Goal: Task Accomplishment & Management: Manage account settings

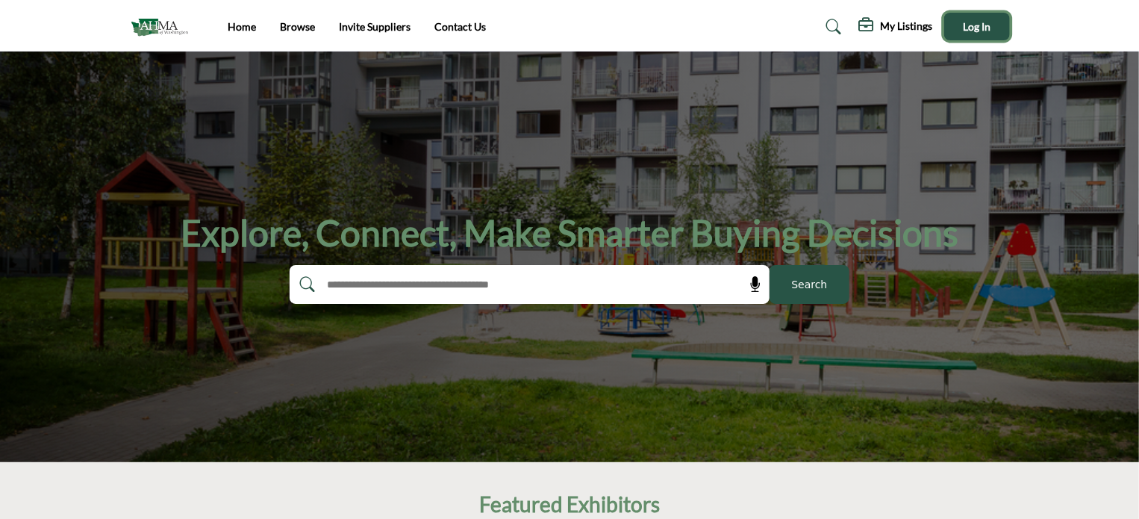
click at [974, 23] on span "Log In" at bounding box center [977, 26] width 28 height 13
click at [252, 28] on link "Home" at bounding box center [242, 26] width 28 height 13
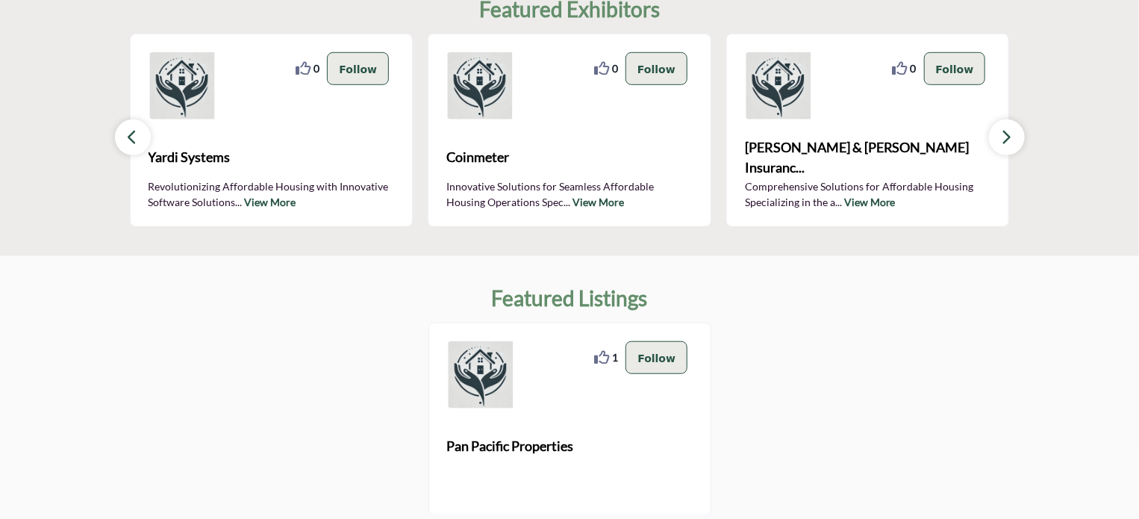
scroll to position [373, 0]
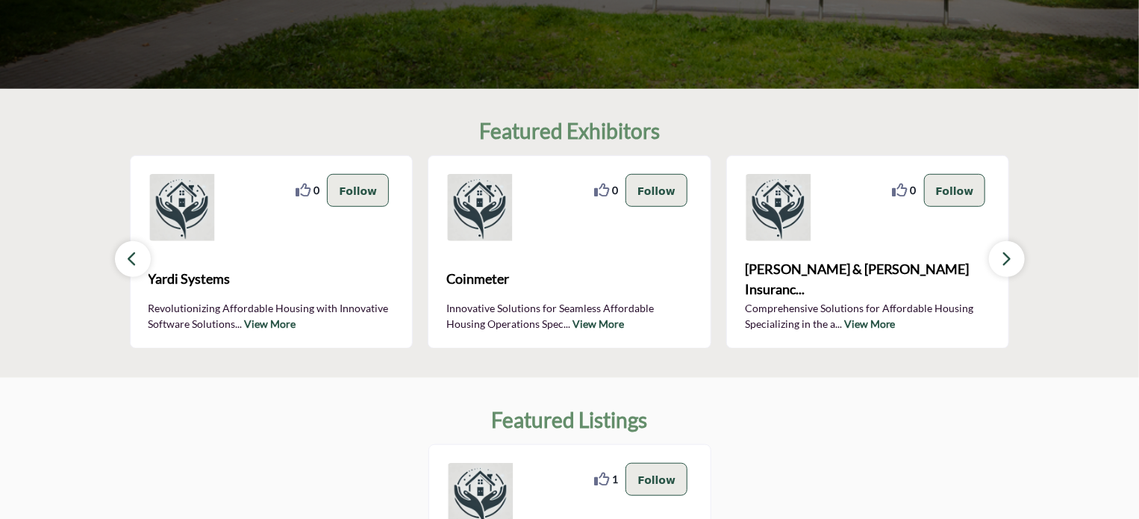
click at [1003, 256] on icon "button" at bounding box center [1007, 258] width 12 height 19
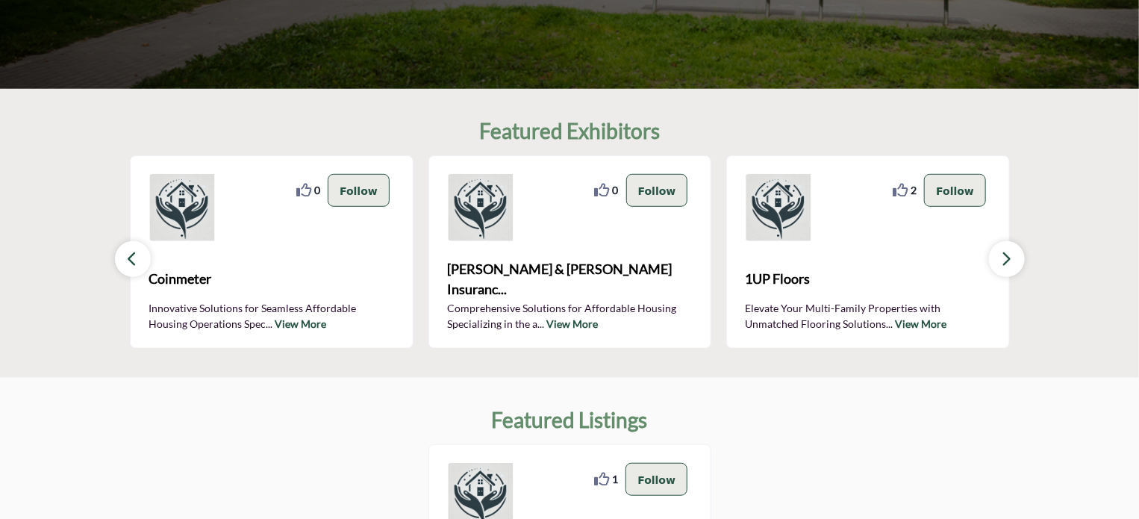
click at [1004, 252] on icon "button" at bounding box center [1007, 258] width 12 height 19
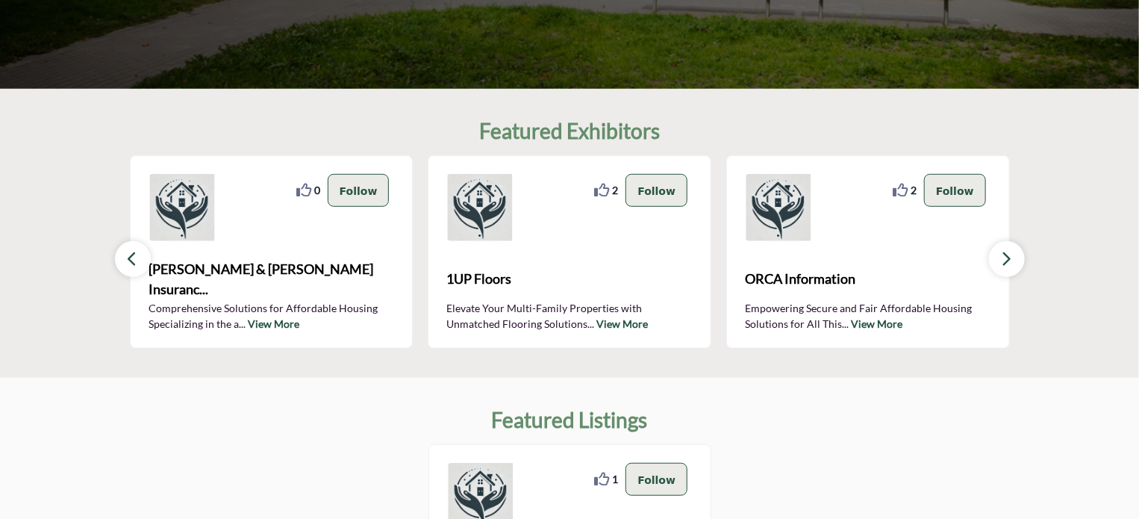
click at [1004, 252] on icon "button" at bounding box center [1007, 258] width 12 height 19
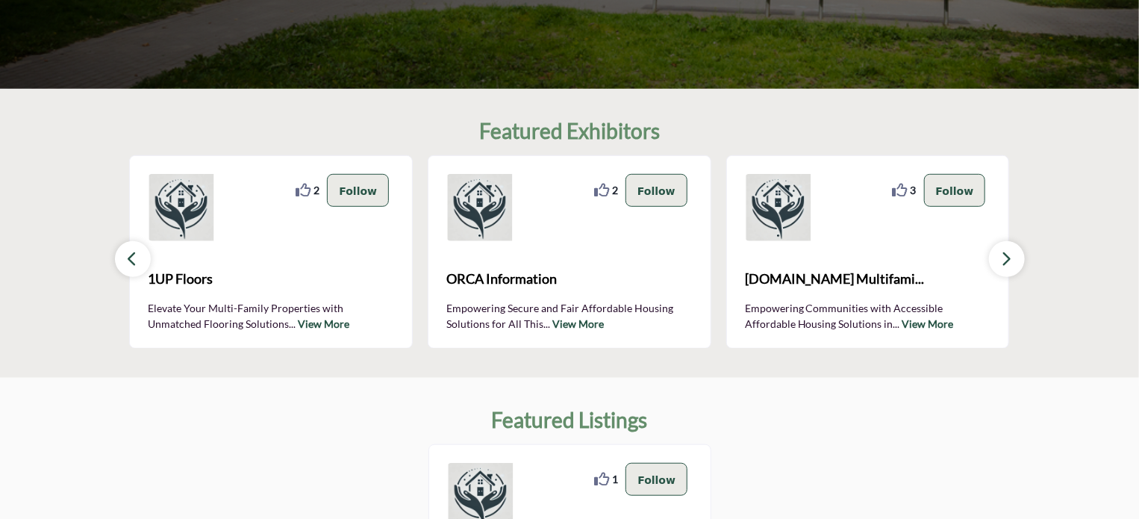
click at [1001, 252] on icon "button" at bounding box center [1007, 258] width 12 height 19
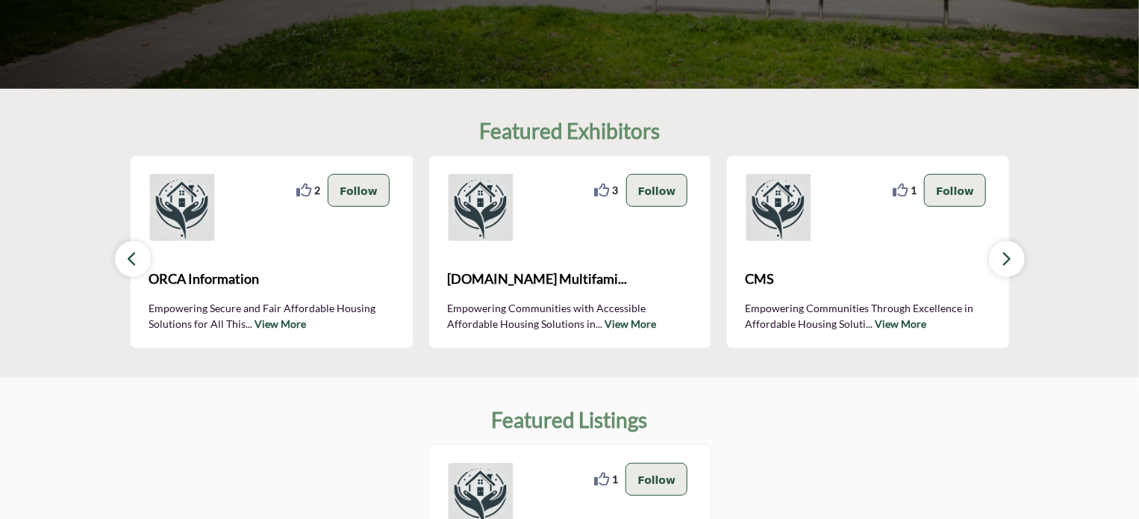
click at [1001, 252] on icon "button" at bounding box center [1007, 258] width 12 height 19
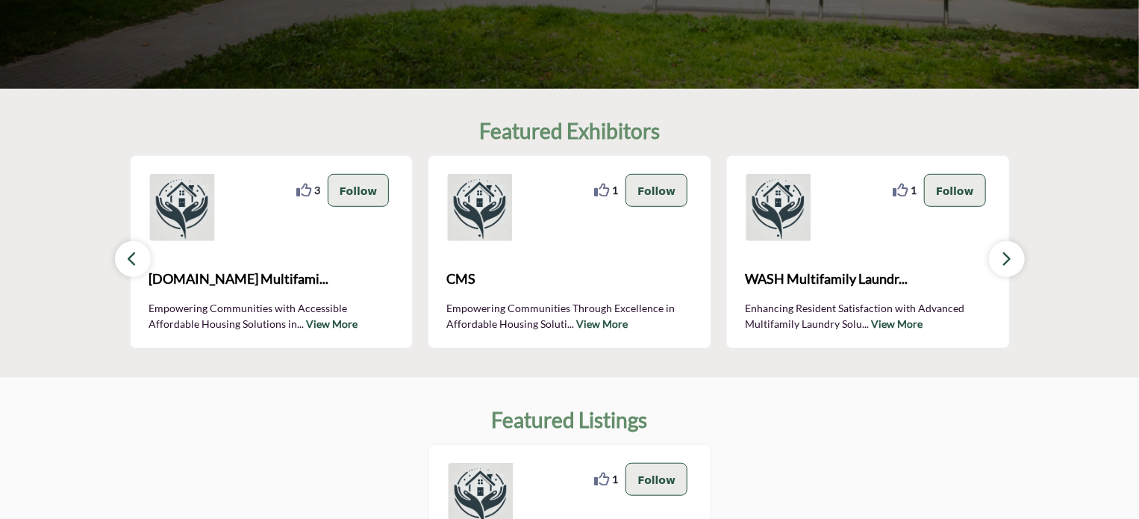
click at [1001, 252] on icon "button" at bounding box center [1007, 258] width 12 height 19
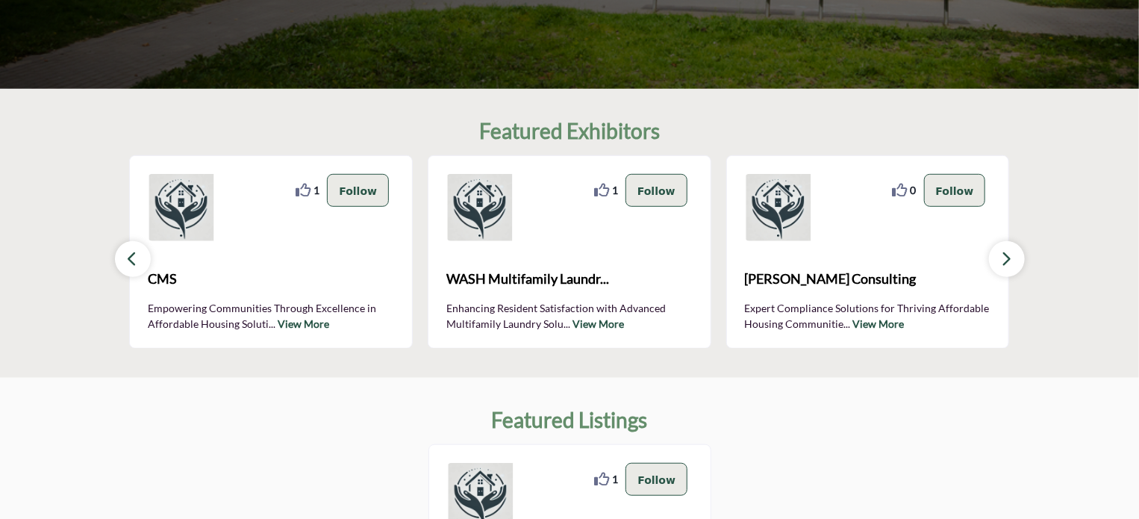
click at [1001, 252] on icon "button" at bounding box center [1007, 258] width 12 height 19
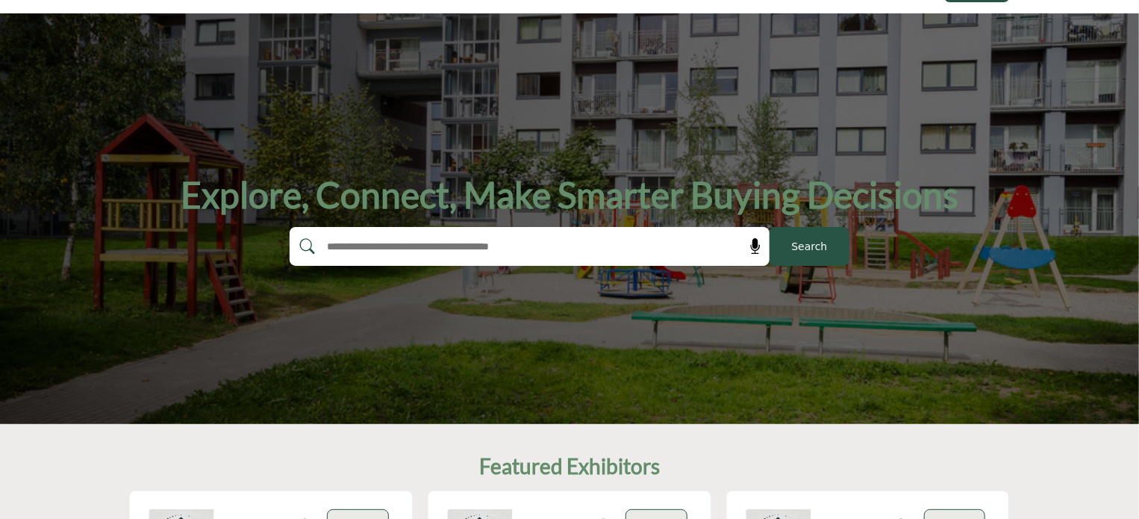
scroll to position [0, 0]
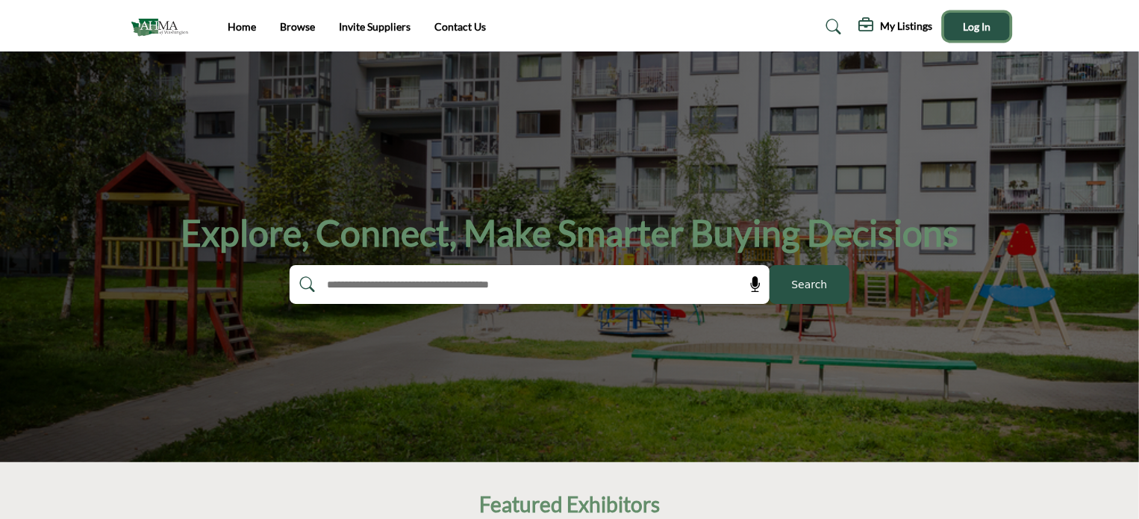
click at [971, 25] on span "Log In" at bounding box center [977, 26] width 28 height 13
click at [911, 25] on icon "Show hide supplier dropdown" at bounding box center [904, 26] width 13 height 15
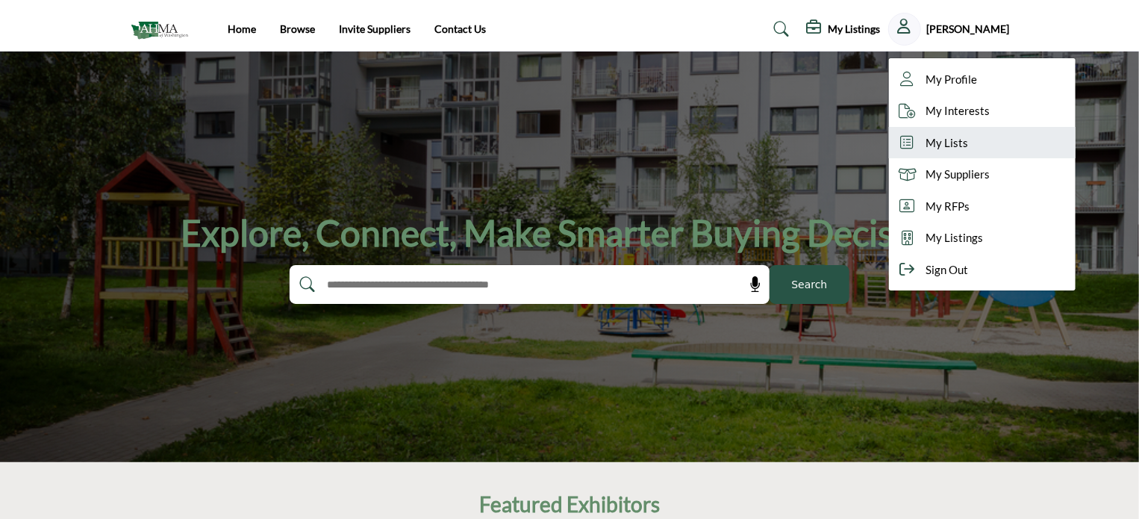
click at [969, 137] on span "My Lists" at bounding box center [948, 142] width 43 height 17
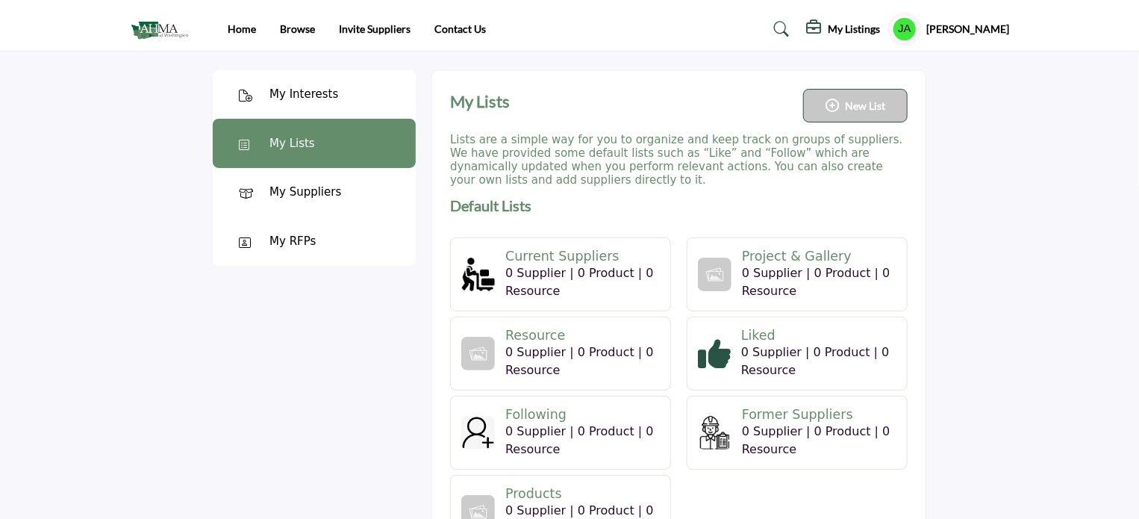
click at [311, 101] on div "My Interests" at bounding box center [304, 94] width 69 height 17
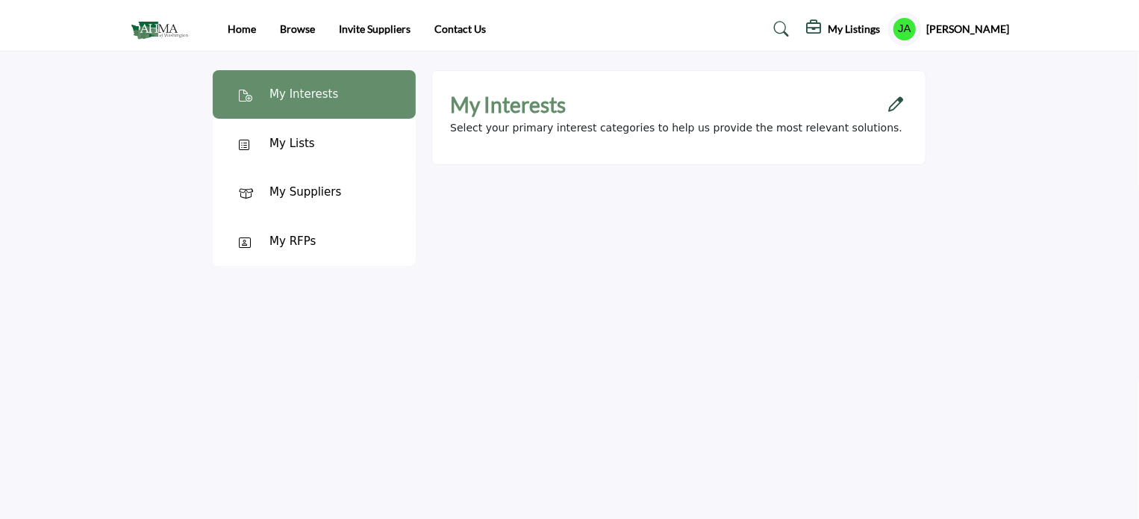
click at [294, 193] on div "My Suppliers" at bounding box center [306, 192] width 72 height 17
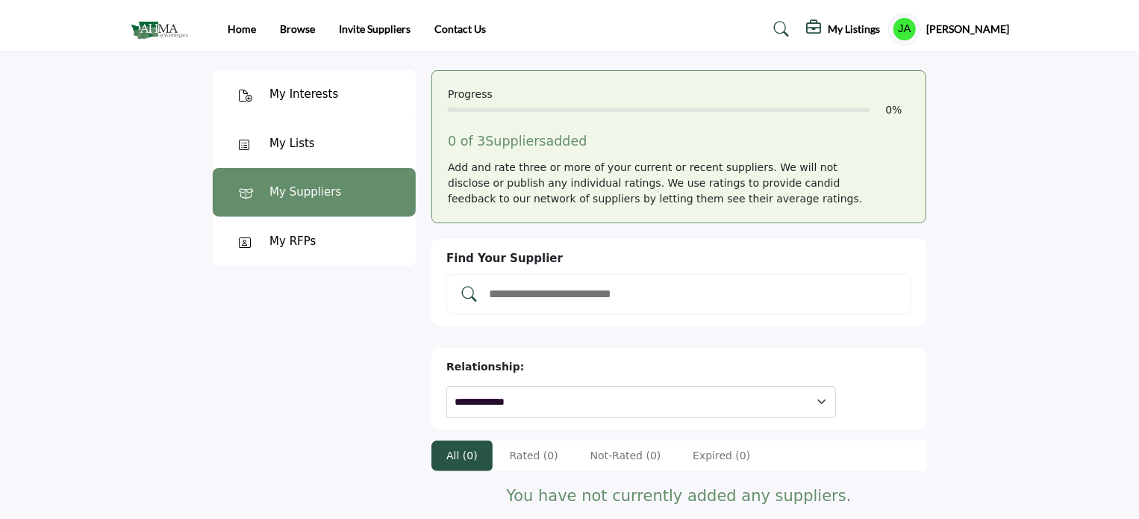
click at [314, 246] on div "My RFPs" at bounding box center [314, 241] width 203 height 49
